Goal: Find specific page/section: Find specific page/section

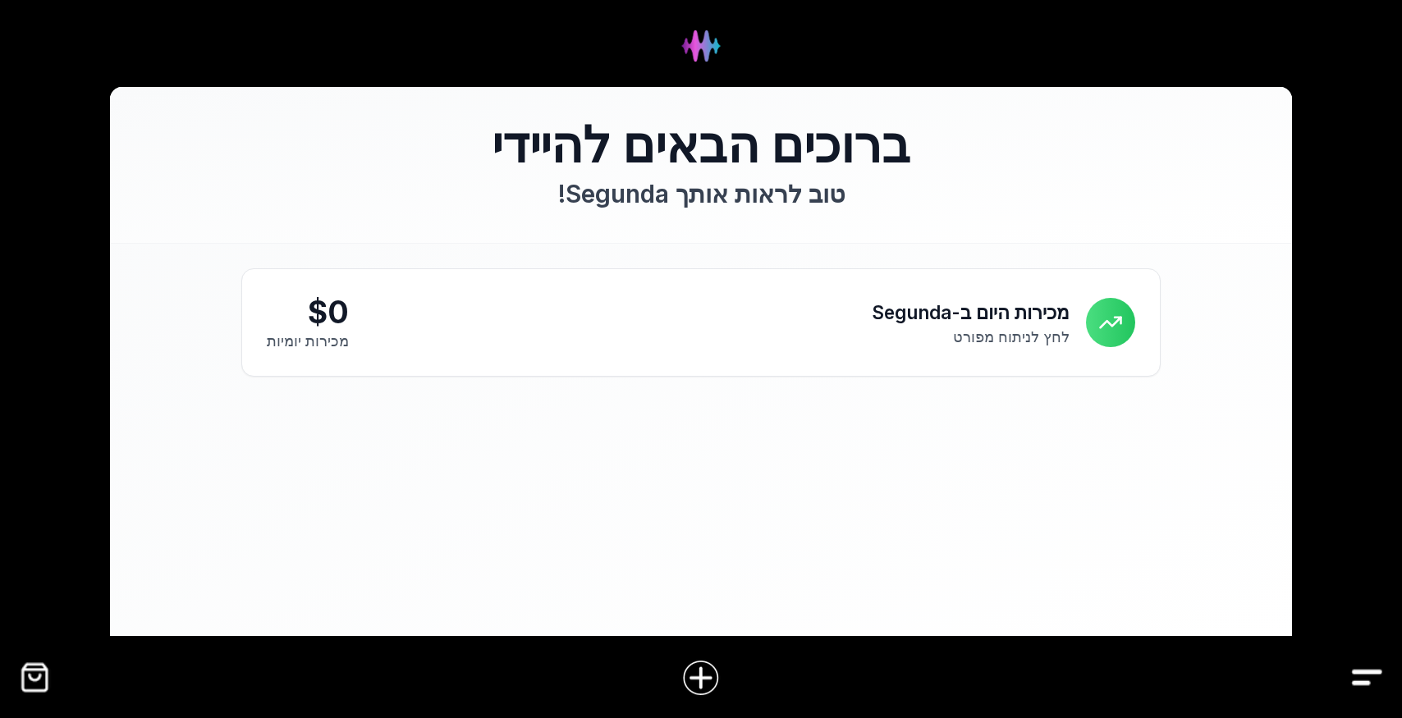
click at [1385, 684] on div at bounding box center [701, 678] width 1402 height 64
click at [1365, 678] on img "Drawer" at bounding box center [1366, 677] width 37 height 37
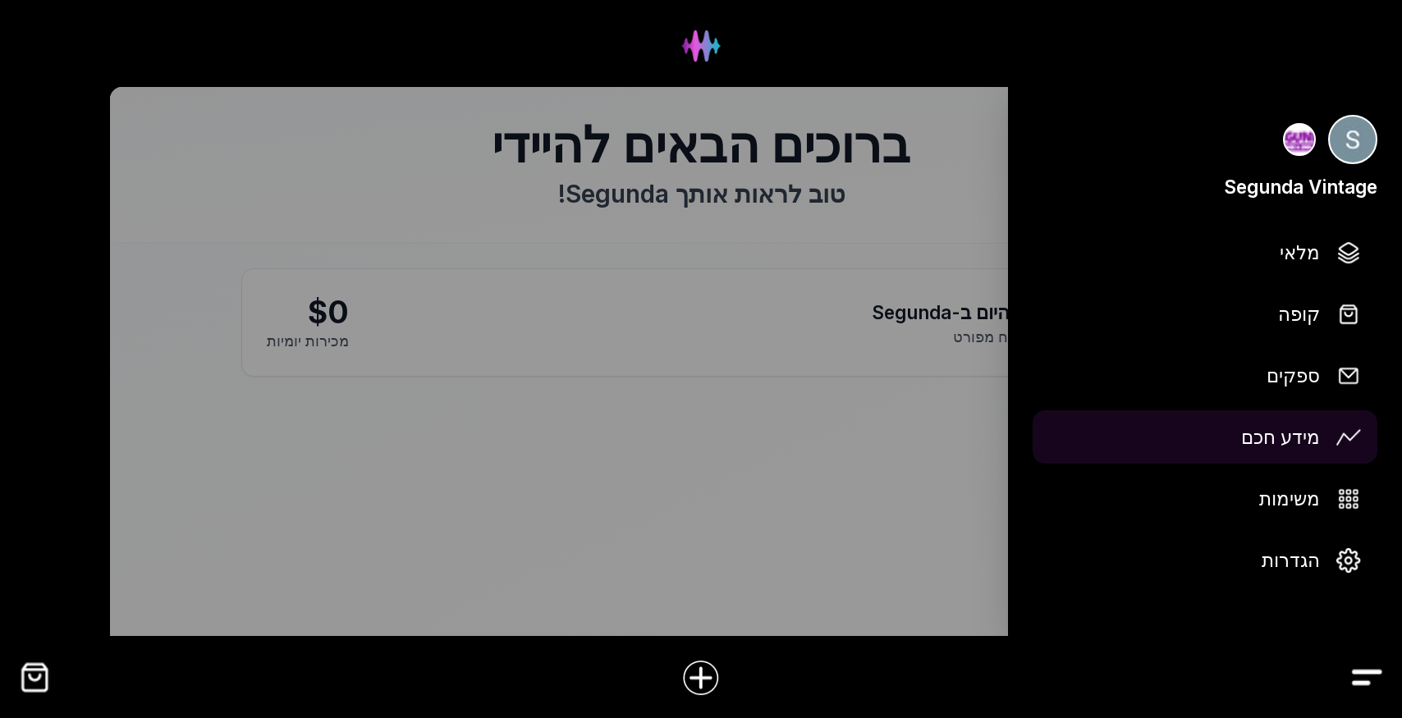
click at [1306, 434] on span "מידע חכם" at bounding box center [1280, 437] width 79 height 29
